Goal: Information Seeking & Learning: Find specific fact

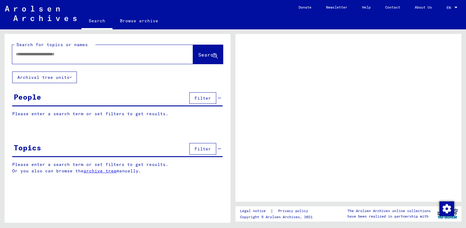
click at [91, 52] on input "text" at bounding box center [97, 54] width 163 height 6
type input "**"
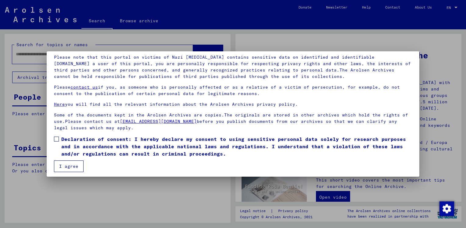
scroll to position [44, 0]
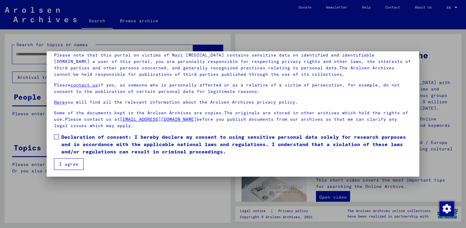
click at [56, 135] on span at bounding box center [56, 136] width 5 height 5
click at [66, 163] on button "I agree" at bounding box center [69, 164] width 30 height 12
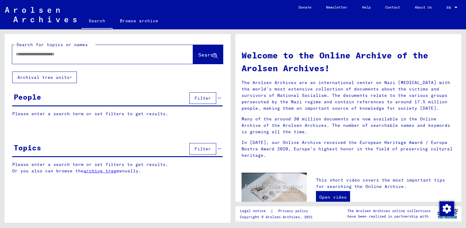
click at [62, 56] on input "text" at bounding box center [95, 54] width 159 height 6
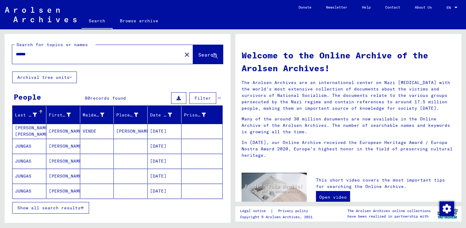
click at [45, 205] on span "Show all search results" at bounding box center [48, 207] width 63 height 5
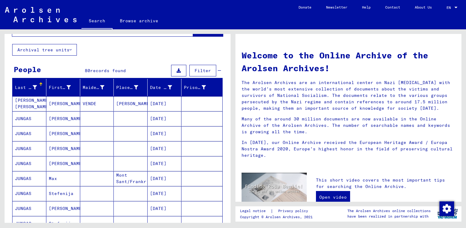
scroll to position [20, 0]
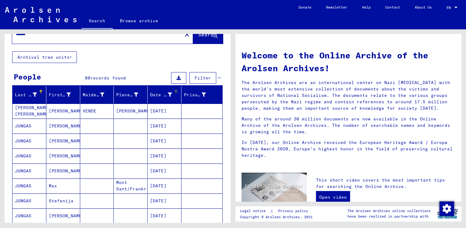
click at [160, 94] on div "Date of Birth" at bounding box center [161, 94] width 22 height 6
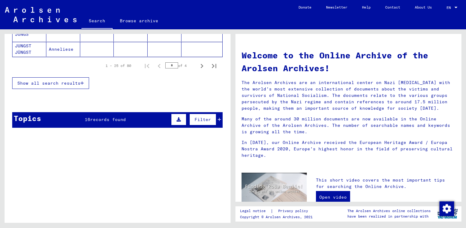
scroll to position [142, 0]
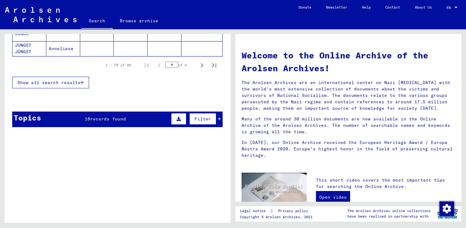
click at [73, 80] on span "Show all search results" at bounding box center [48, 82] width 63 height 5
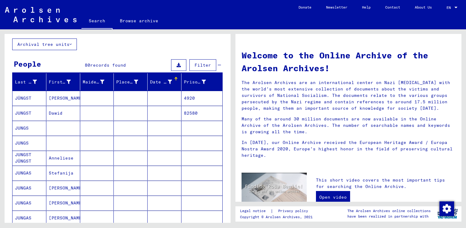
scroll to position [0, 0]
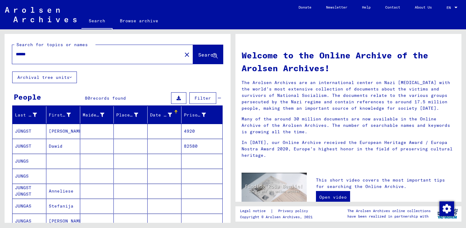
click at [48, 55] on input "******" at bounding box center [95, 54] width 159 height 6
type input "********"
click at [203, 52] on span "Search" at bounding box center [207, 55] width 18 height 6
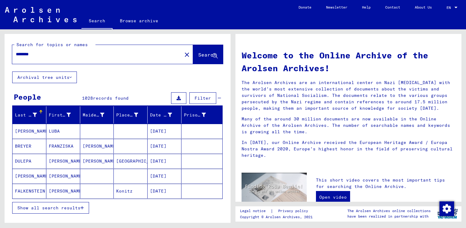
click at [33, 174] on mat-cell "[PERSON_NAME]" at bounding box center [30, 175] width 34 height 15
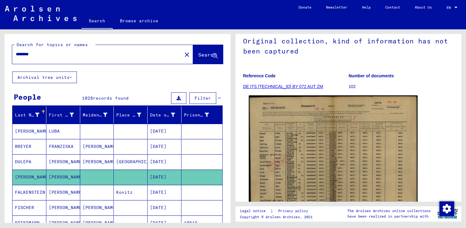
scroll to position [71, 0]
